Goal: Task Accomplishment & Management: Manage account settings

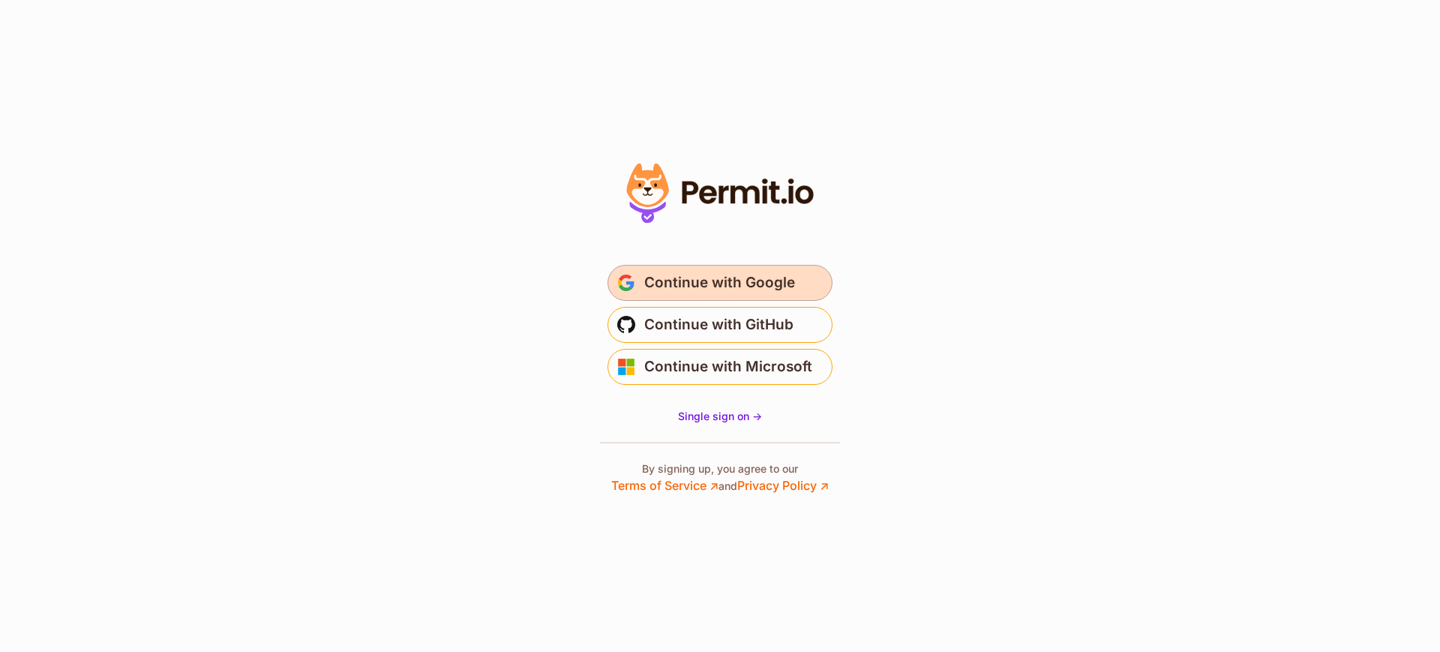
click at [755, 281] on span "Continue with Google" at bounding box center [719, 283] width 151 height 24
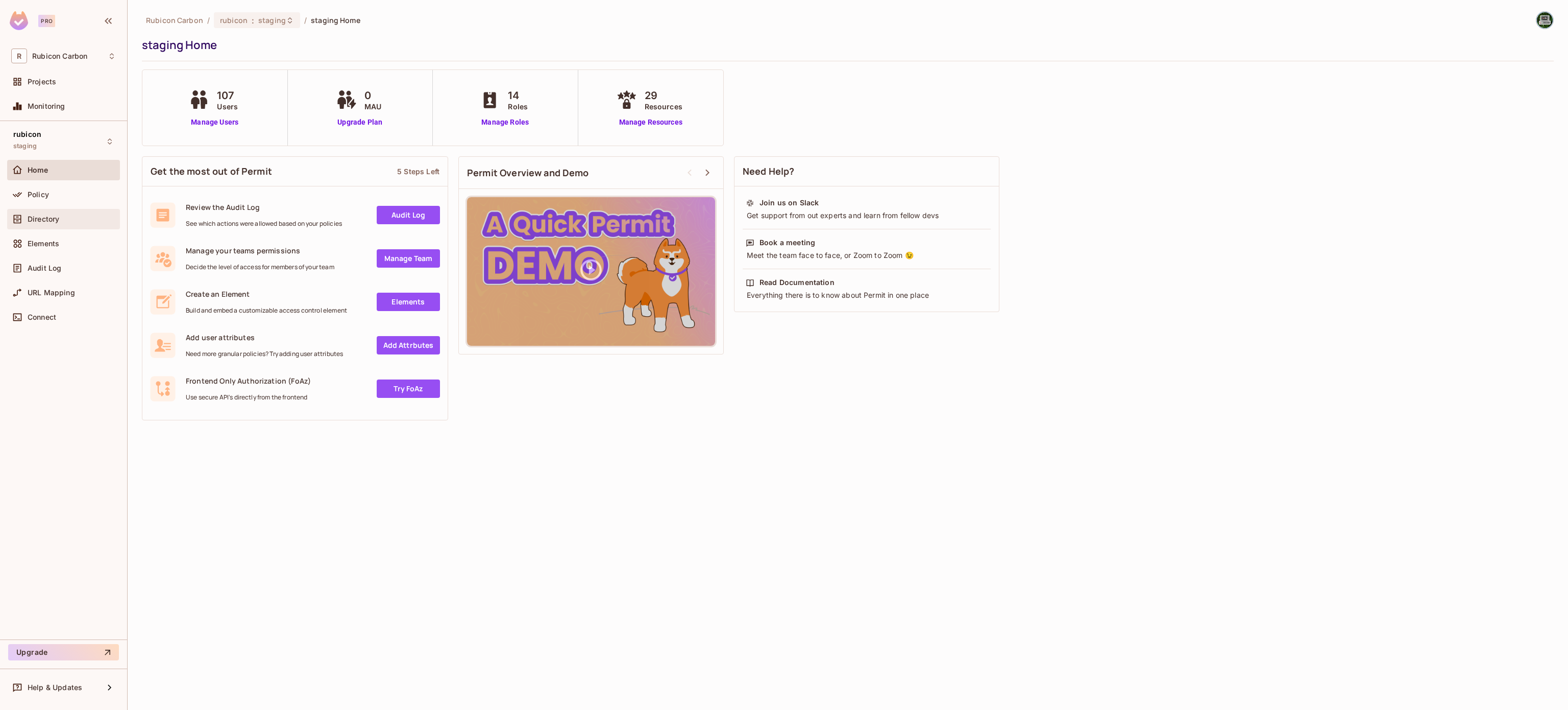
click at [46, 220] on span "Directory" at bounding box center [44, 219] width 32 height 8
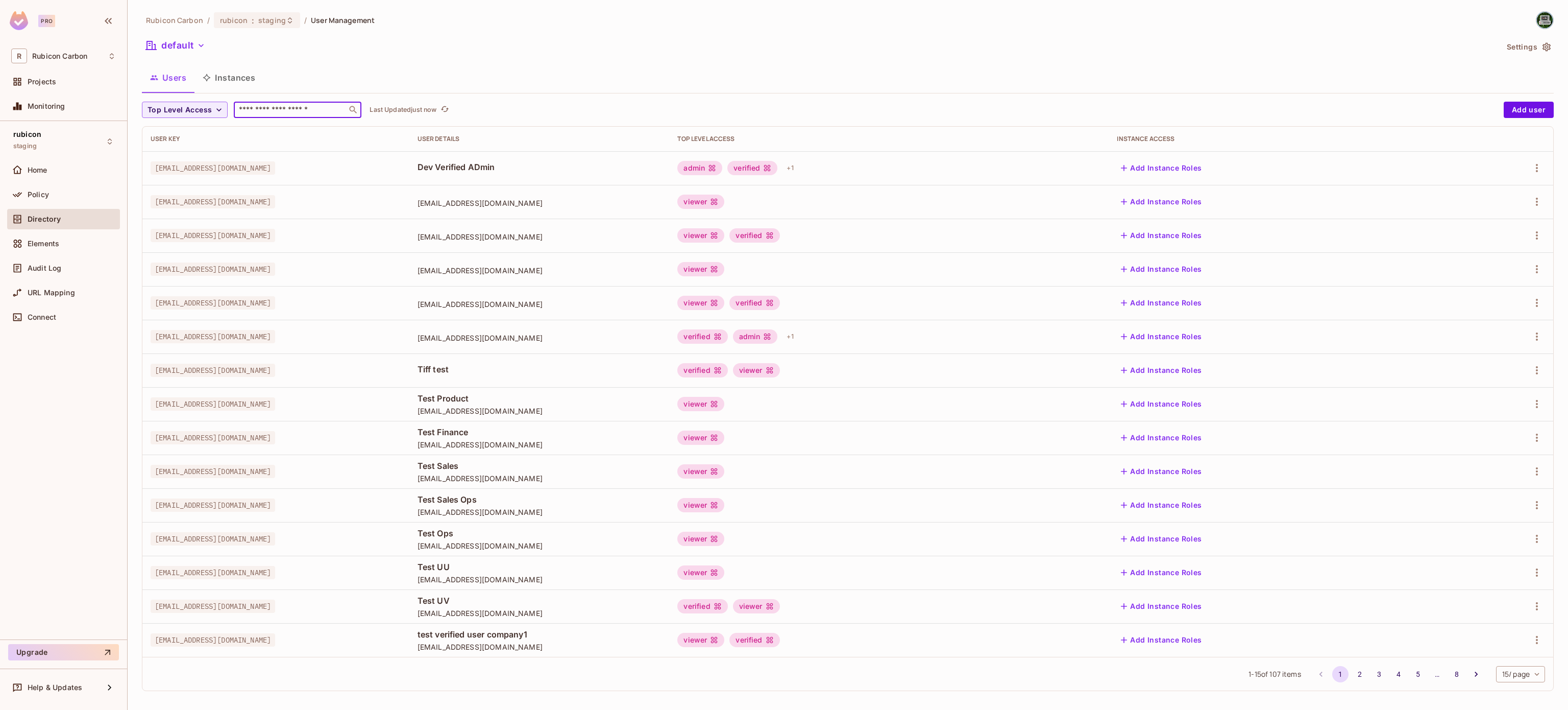
click at [297, 114] on input "text" at bounding box center [290, 110] width 107 height 10
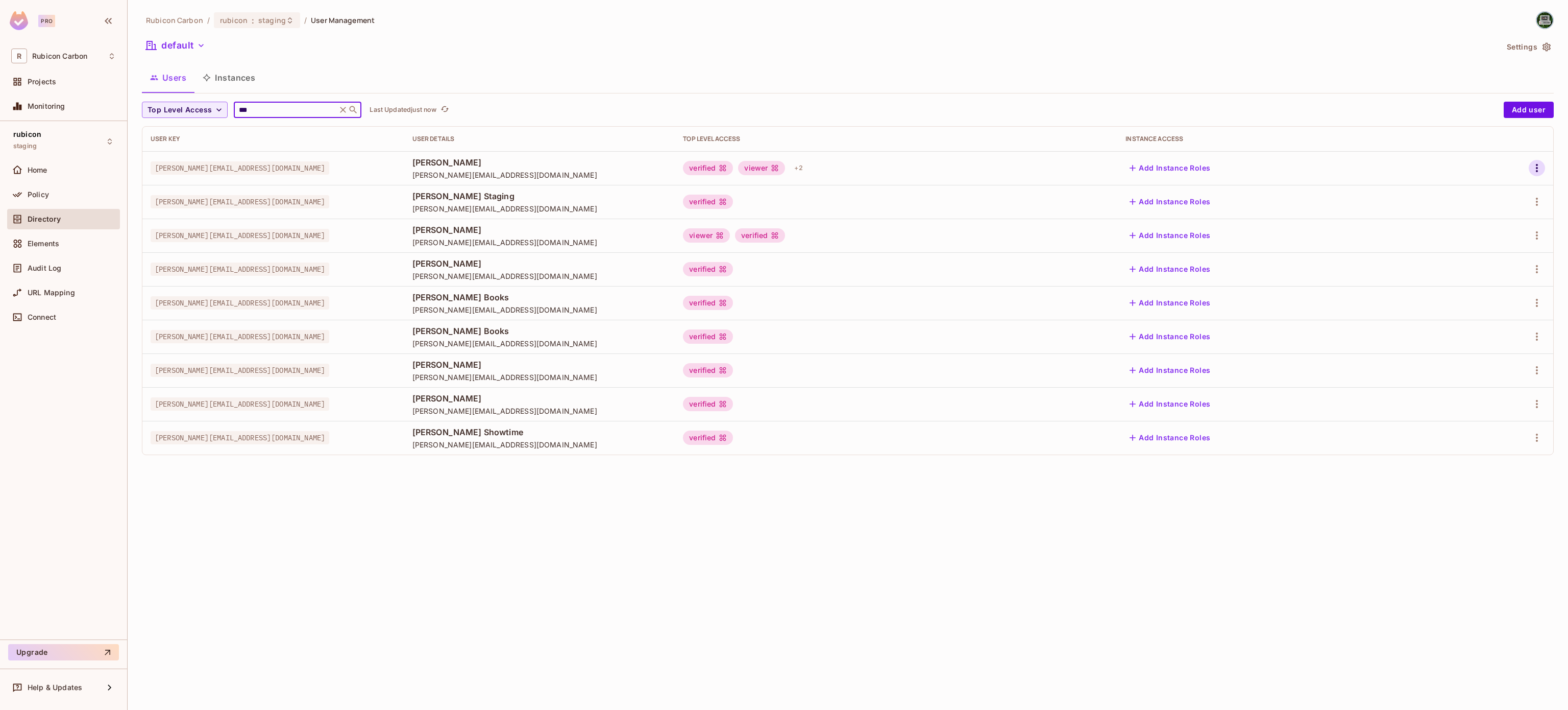
type input "***"
click at [1534, 163] on icon "button" at bounding box center [1537, 168] width 12 height 12
click at [1475, 193] on div "Edit" at bounding box center [1482, 192] width 14 height 10
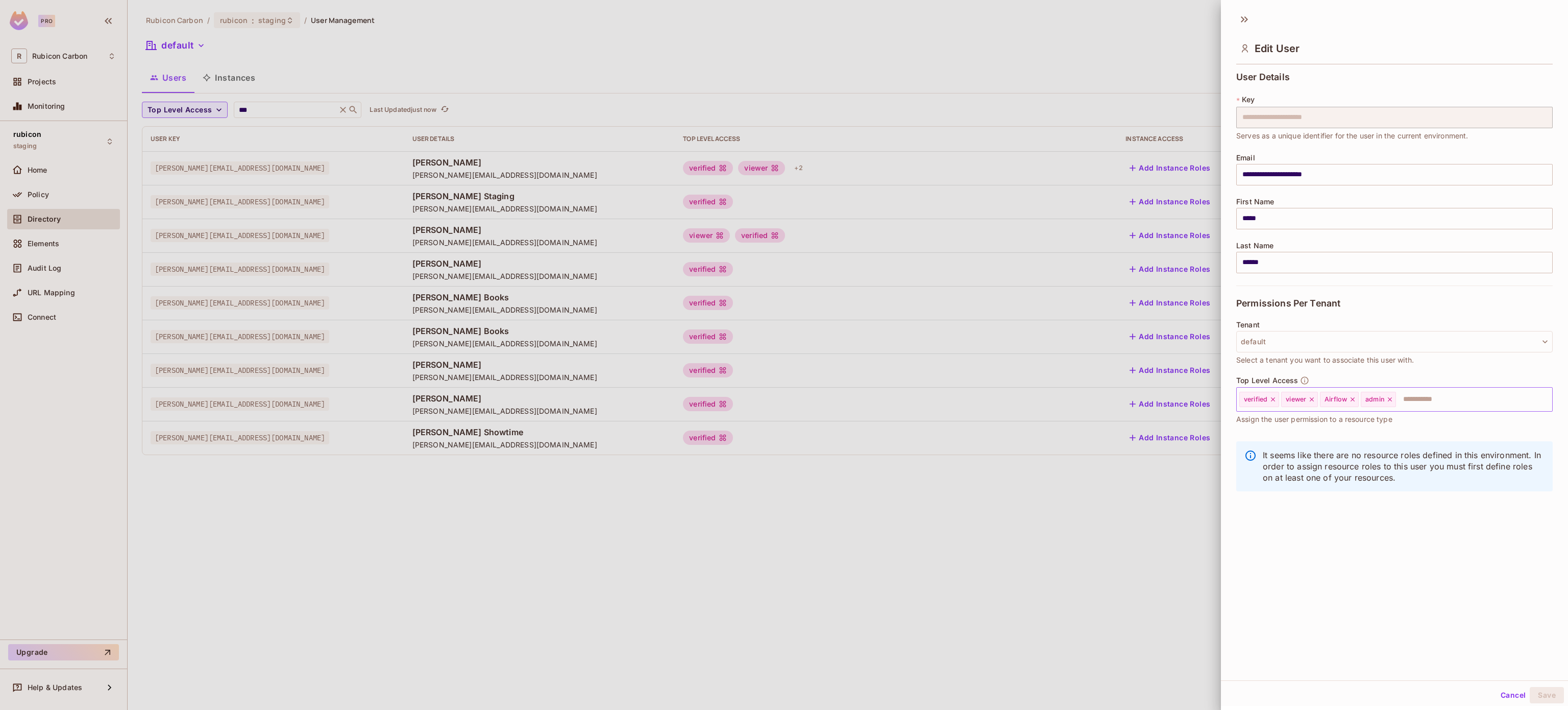
click at [1392, 398] on icon at bounding box center [1390, 399] width 7 height 7
click at [1392, 398] on input "text" at bounding box center [1446, 400] width 173 height 20
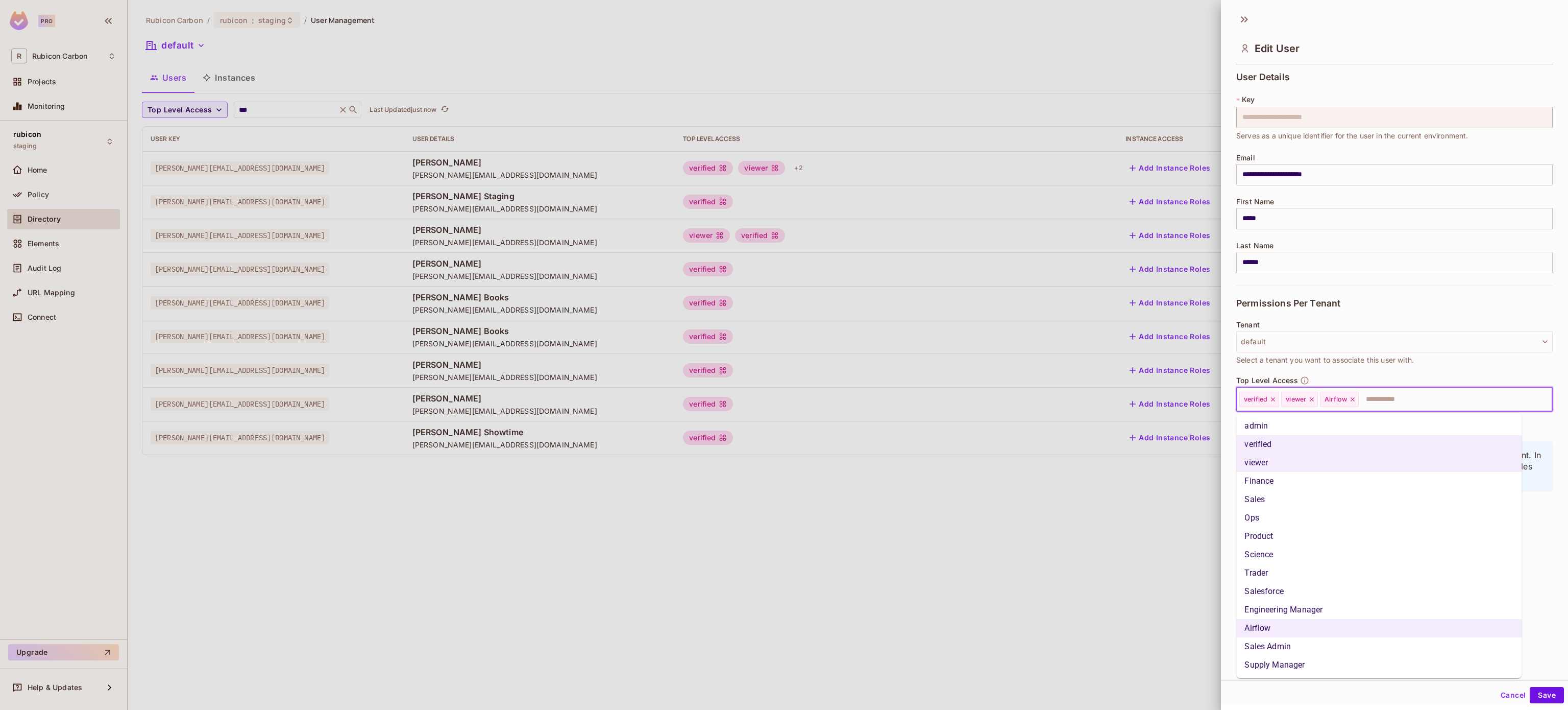
click at [1329, 487] on li "Finance" at bounding box center [1378, 481] width 285 height 18
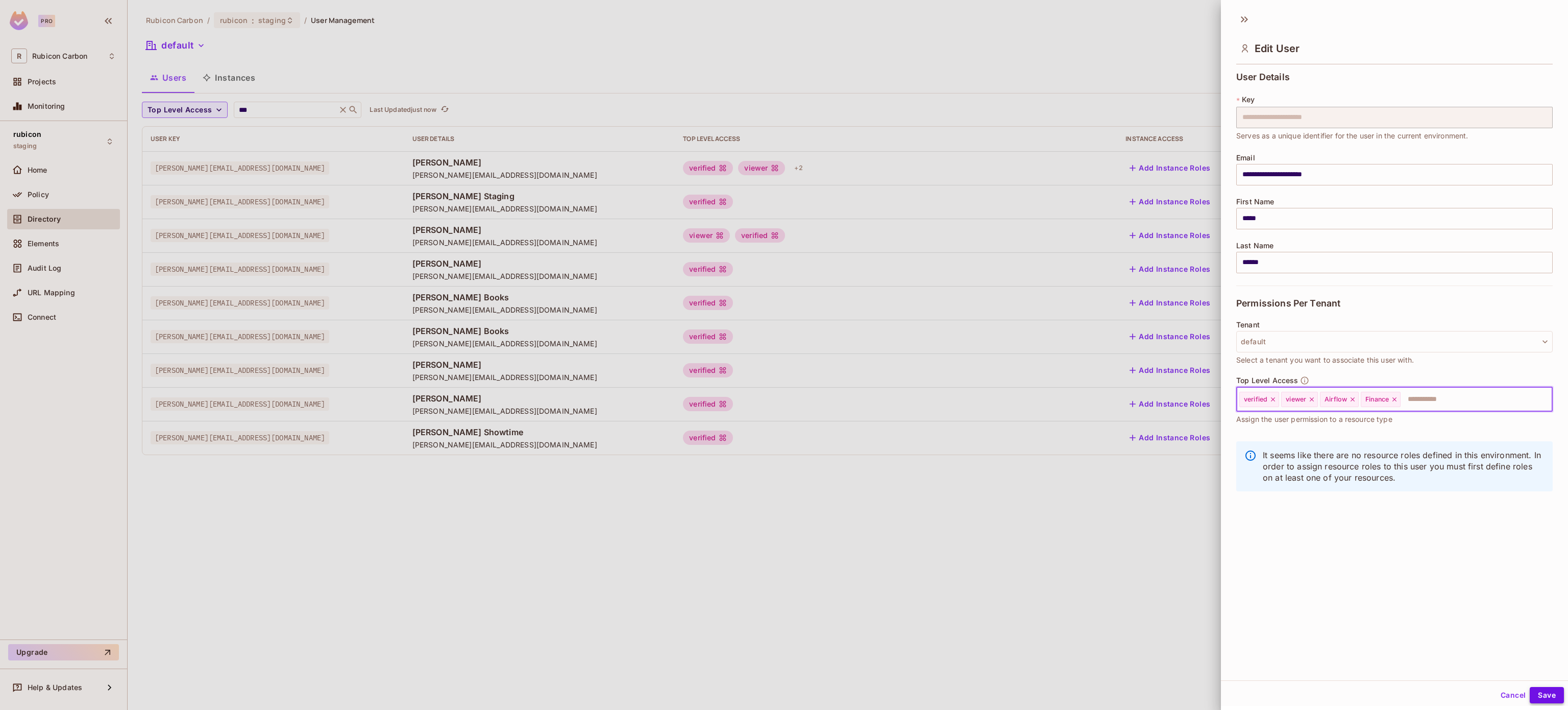
click at [1529, 694] on button "Save" at bounding box center [1546, 695] width 34 height 16
